Goal: Check status

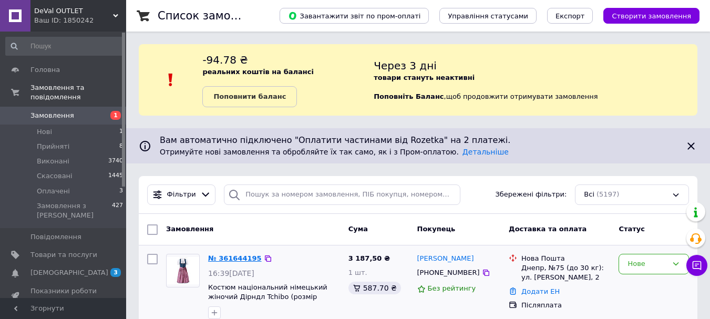
click at [249, 261] on link "№ 361644195" at bounding box center [235, 258] width 54 height 8
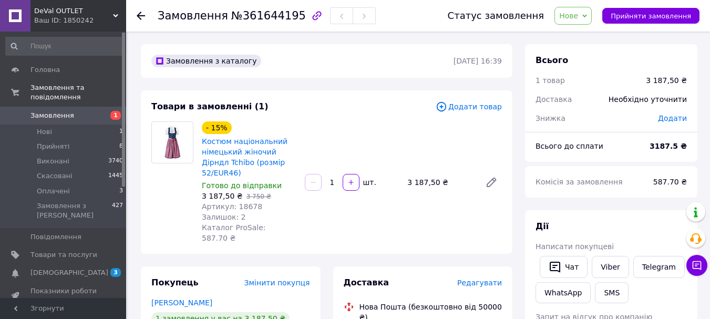
drag, startPoint x: 240, startPoint y: 319, endPoint x: 269, endPoint y: 287, distance: 42.8
click at [269, 298] on div "[PERSON_NAME]" at bounding box center [230, 303] width 159 height 11
click at [86, 268] on span "[DEMOGRAPHIC_DATA]" at bounding box center [63, 272] width 67 height 9
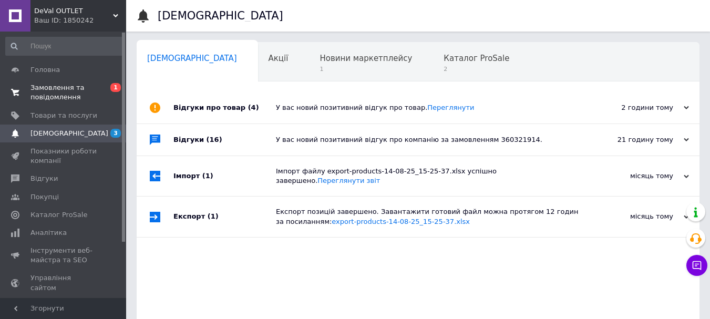
click at [95, 88] on span "Замовлення та повідомлення" at bounding box center [63, 92] width 67 height 19
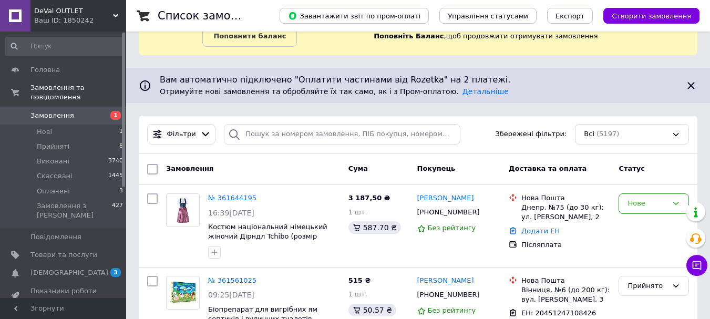
scroll to position [63, 0]
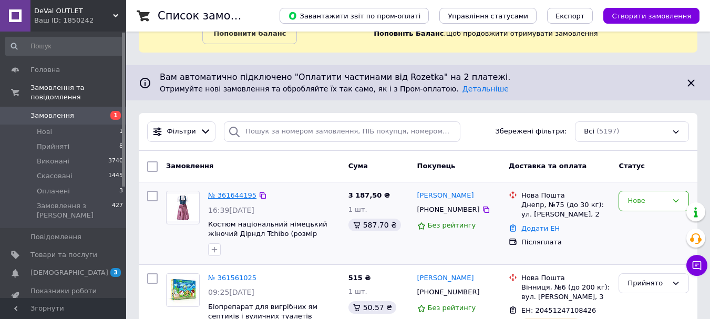
click at [240, 192] on link "№ 361644195" at bounding box center [232, 195] width 48 height 8
